Goal: Information Seeking & Learning: Find specific page/section

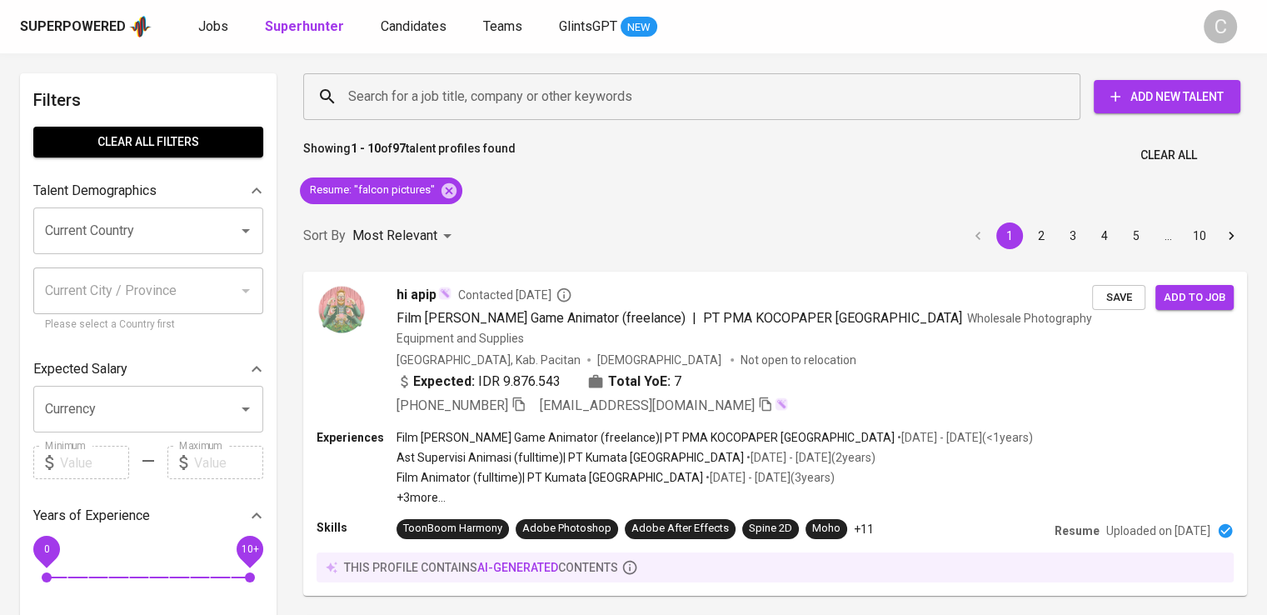
click at [453, 206] on div "Resume : "falcon pictures"" at bounding box center [381, 191] width 176 height 40
click at [450, 194] on icon at bounding box center [449, 191] width 18 height 18
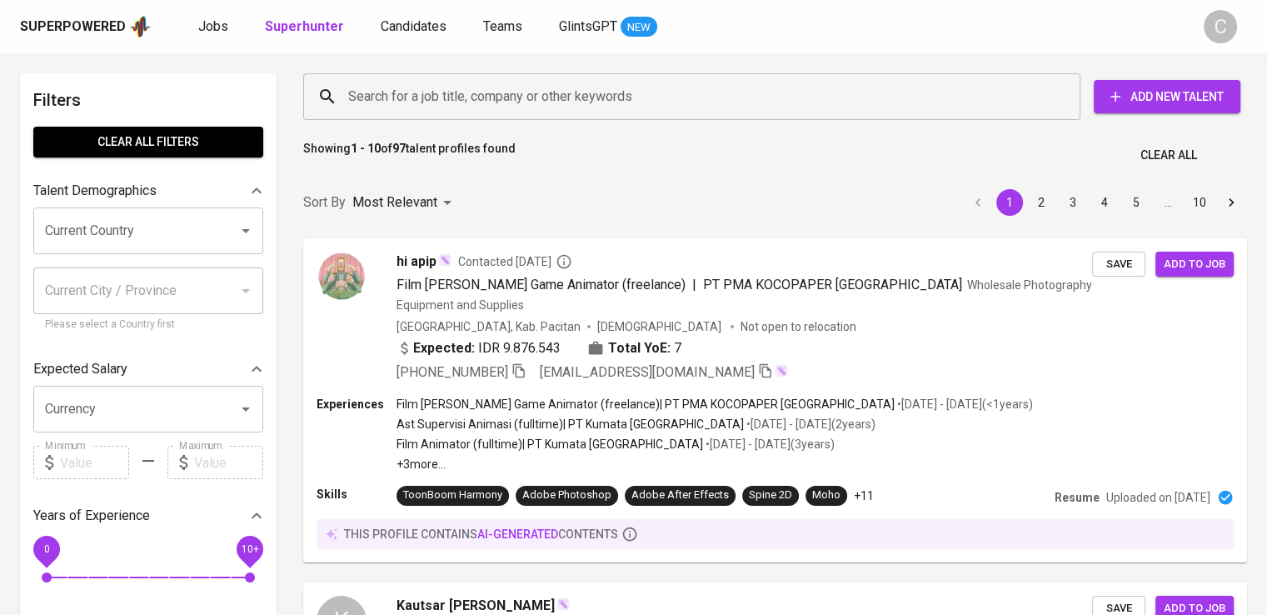
click at [560, 106] on input "Search for a job title, company or other keywords" at bounding box center [696, 97] width 704 height 32
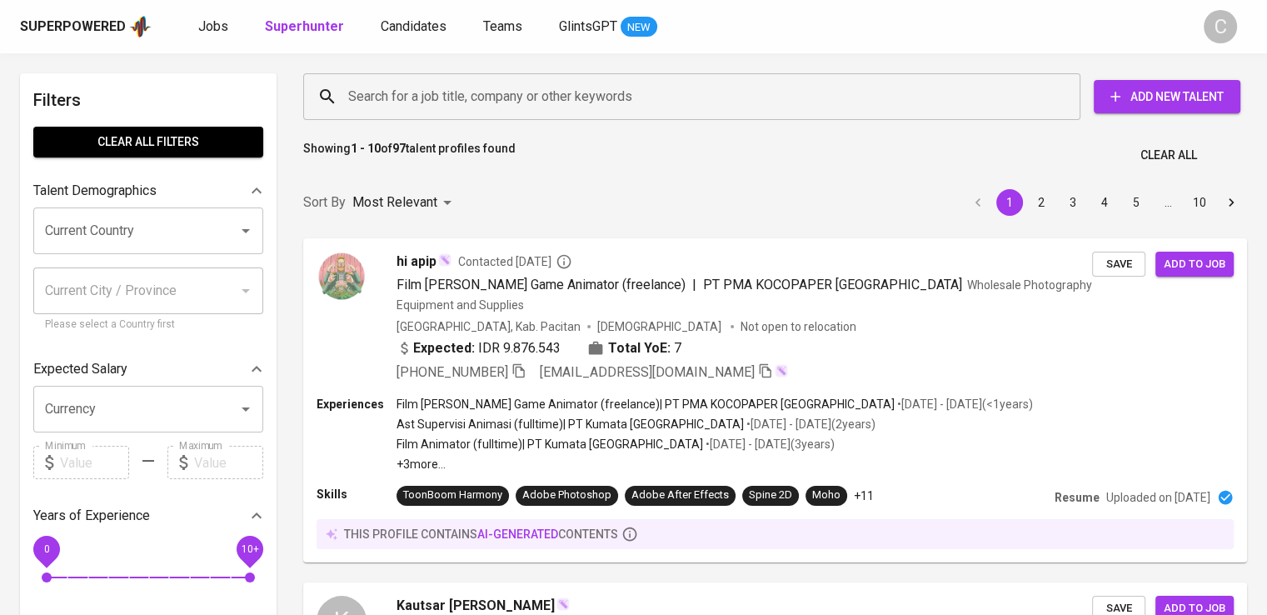
click at [560, 106] on input "Search for a job title, company or other keywords" at bounding box center [696, 97] width 704 height 32
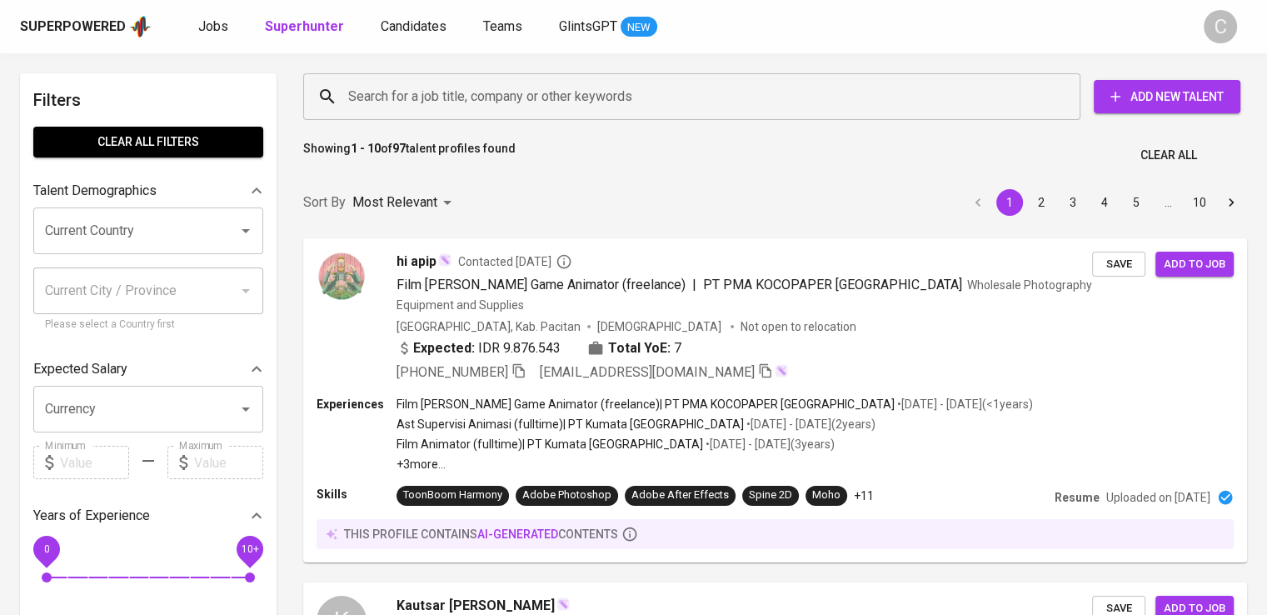
click at [560, 106] on input "Search for a job title, company or other keywords" at bounding box center [696, 97] width 704 height 32
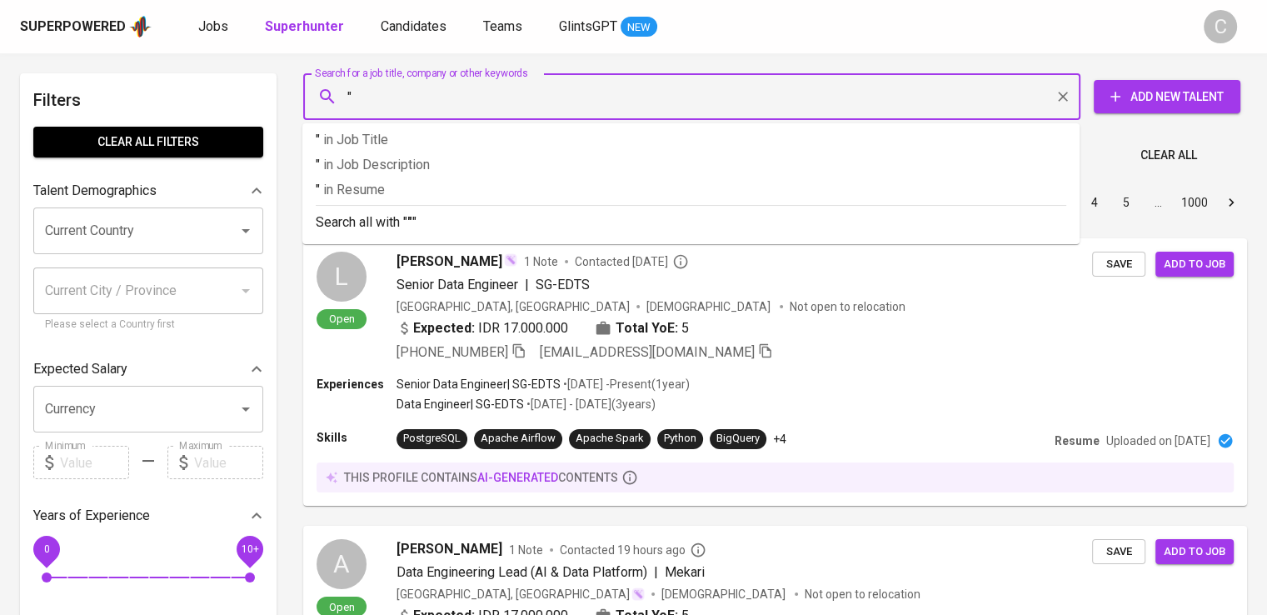
paste input "[PERSON_NAME] Milenial"
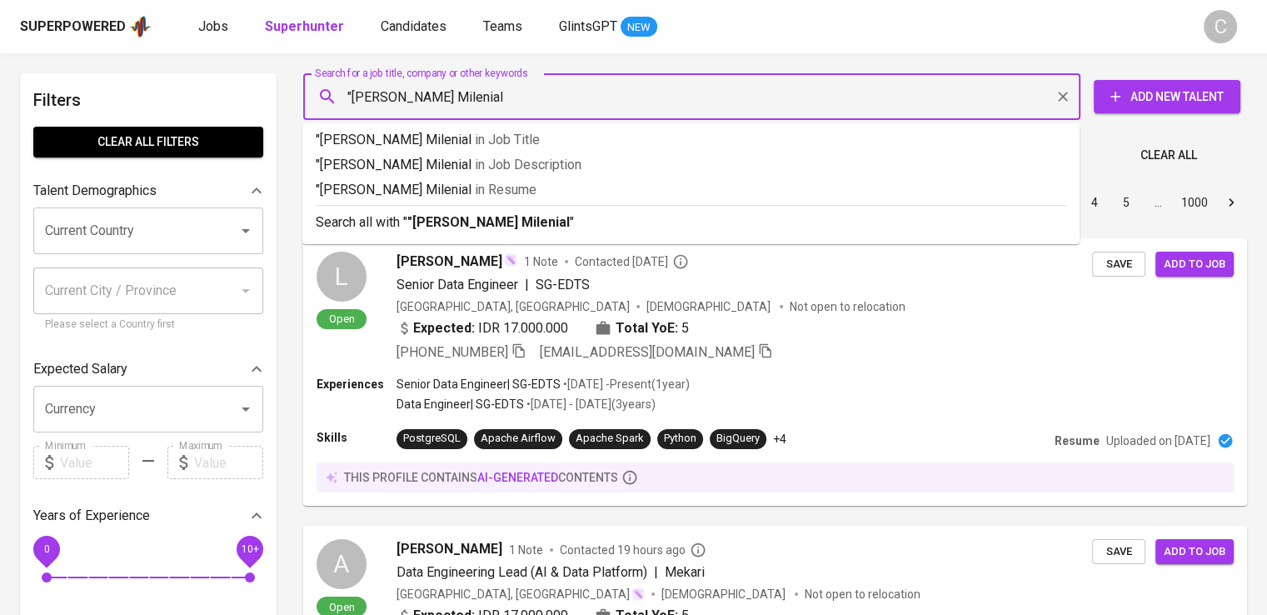
type input ""[PERSON_NAME] Milenial""
click at [515, 135] on p ""[PERSON_NAME] Milenial" in Job Title" at bounding box center [691, 140] width 751 height 20
